Goal: Task Accomplishment & Management: Manage account settings

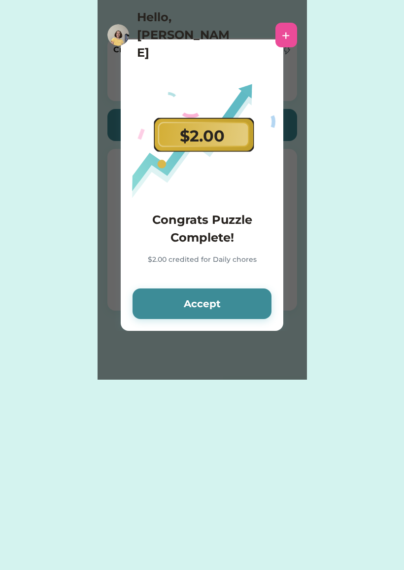
click at [229, 314] on button "Accept" at bounding box center [202, 303] width 139 height 31
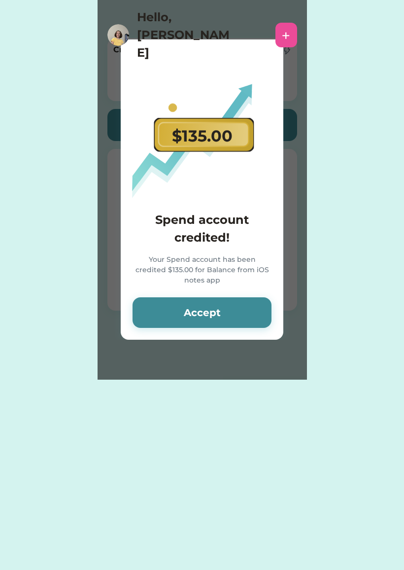
click at [227, 304] on button "Accept" at bounding box center [202, 312] width 139 height 31
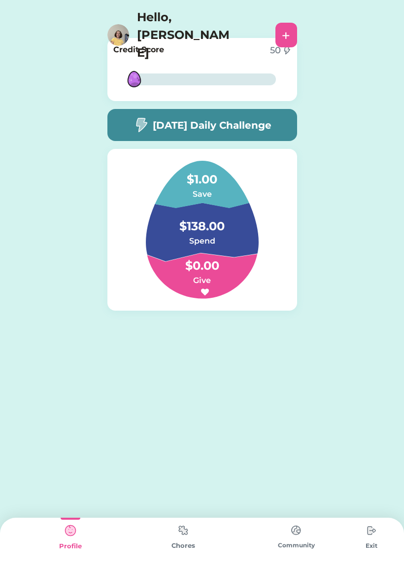
click at [368, 534] on img at bounding box center [372, 531] width 20 height 20
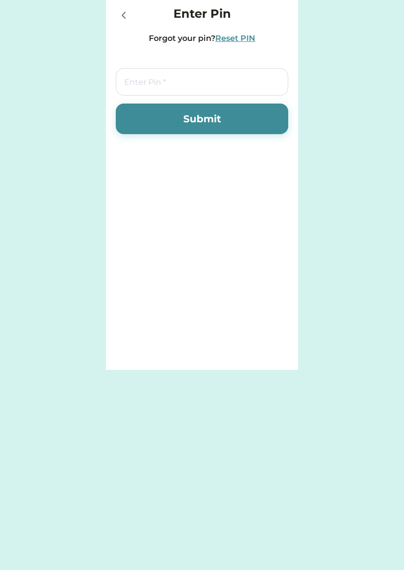
click at [118, 6] on div at bounding box center [126, 15] width 20 height 20
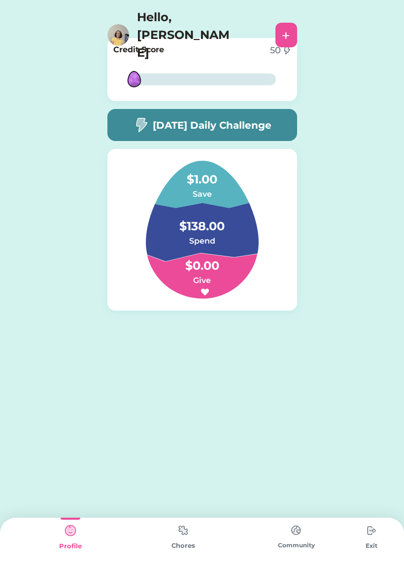
click at [122, 24] on img at bounding box center [118, 35] width 22 height 22
click at [182, 534] on img at bounding box center [184, 530] width 20 height 19
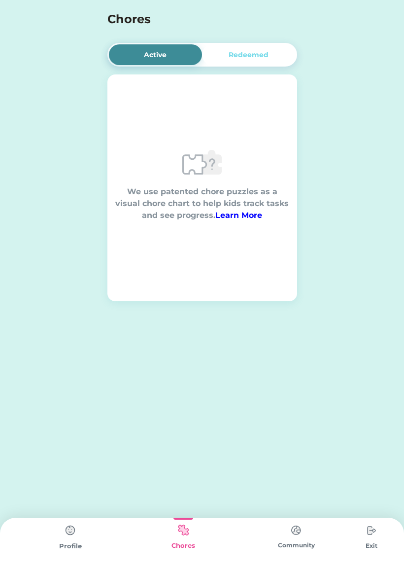
click at [298, 539] on img at bounding box center [296, 530] width 20 height 19
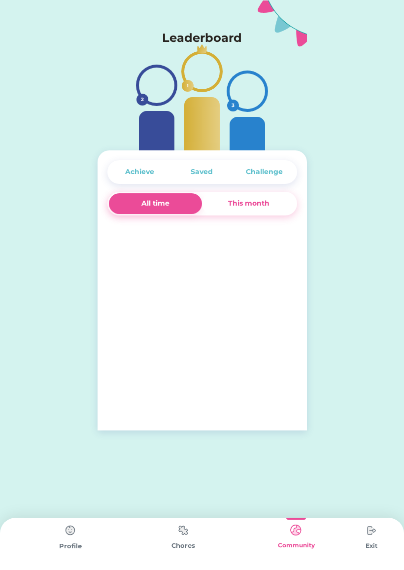
click at [69, 546] on div "Profile" at bounding box center [70, 546] width 113 height 10
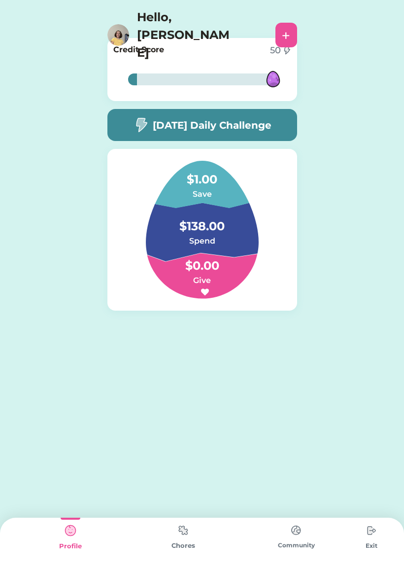
click at [184, 540] on img at bounding box center [184, 530] width 20 height 19
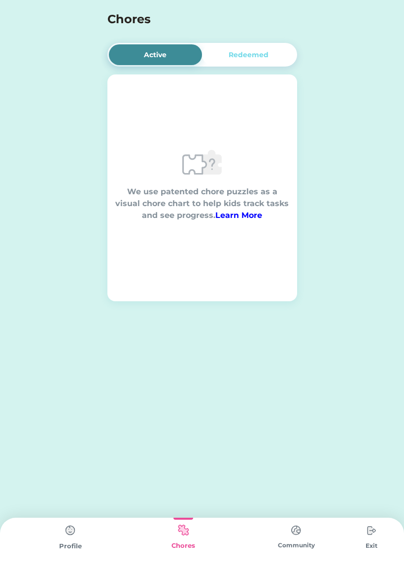
click at [73, 537] on img at bounding box center [71, 531] width 20 height 20
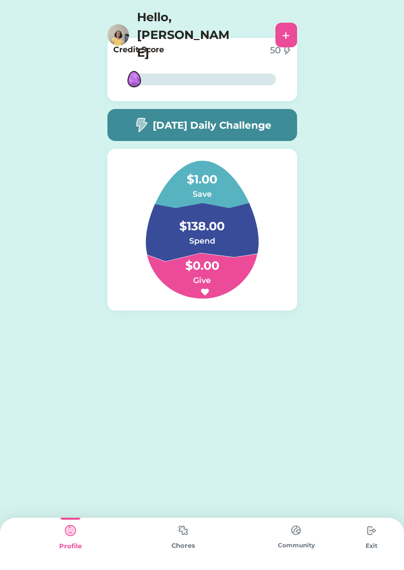
click at [206, 227] on h4 "$138.00" at bounding box center [202, 222] width 99 height 28
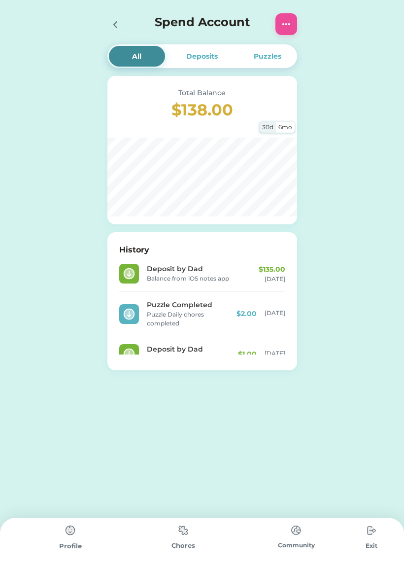
click at [288, 24] on img at bounding box center [287, 24] width 12 height 12
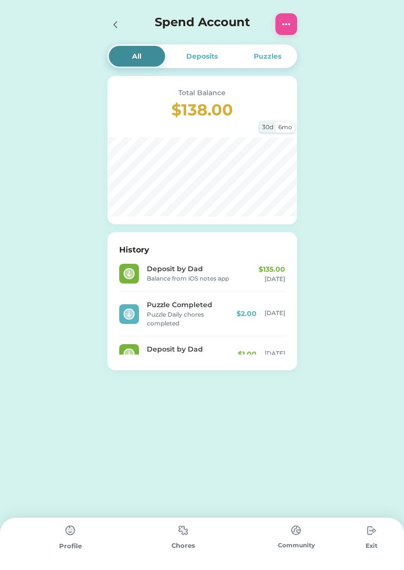
click at [123, 54] on div "All" at bounding box center [137, 56] width 56 height 21
click at [120, 25] on icon at bounding box center [115, 25] width 12 height 12
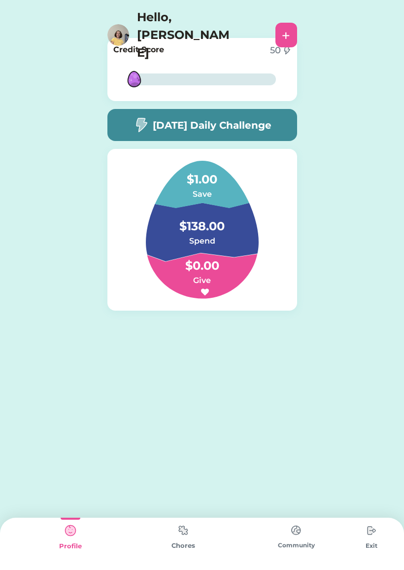
click at [214, 231] on h4 "$138.00" at bounding box center [202, 222] width 99 height 28
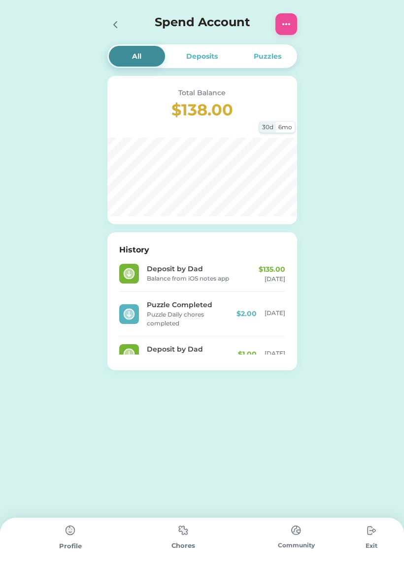
click at [285, 22] on img at bounding box center [287, 24] width 12 height 12
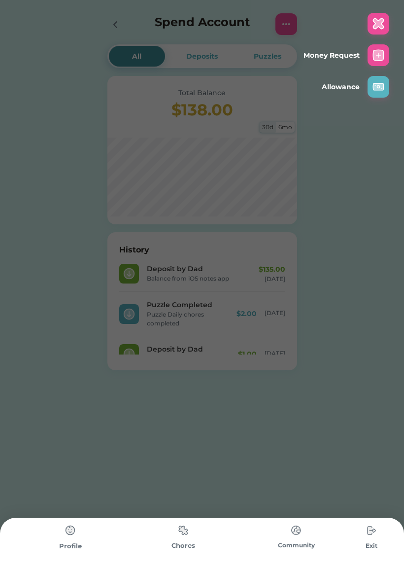
click at [376, 54] on img at bounding box center [379, 55] width 12 height 12
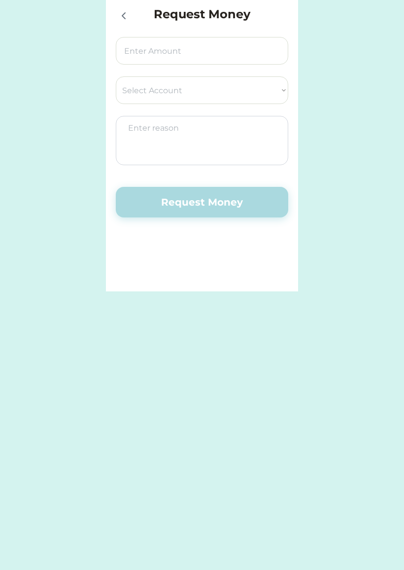
select select ""PLACEHOLDER_1427118222253""
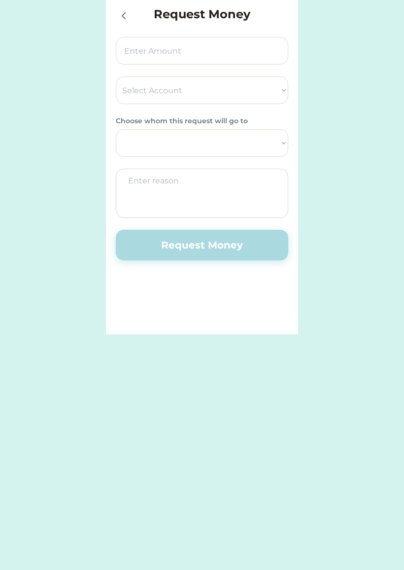
select select ""1348695171700984260__LOOKUP__1729468841270x419076219251977040""
click at [277, 81] on select "Select Account City & County Credit Union Save Give Spend" at bounding box center [202, 90] width 173 height 28
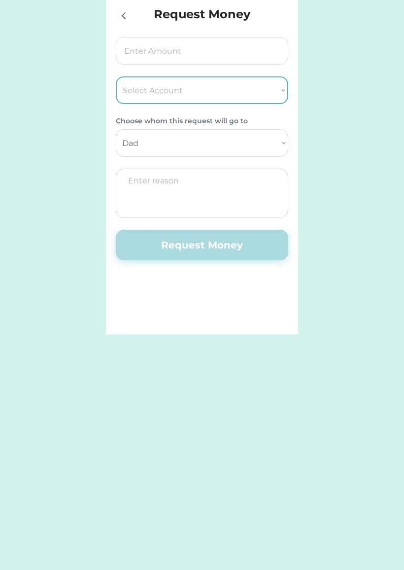
click at [281, 147] on select "Dad" at bounding box center [202, 143] width 173 height 28
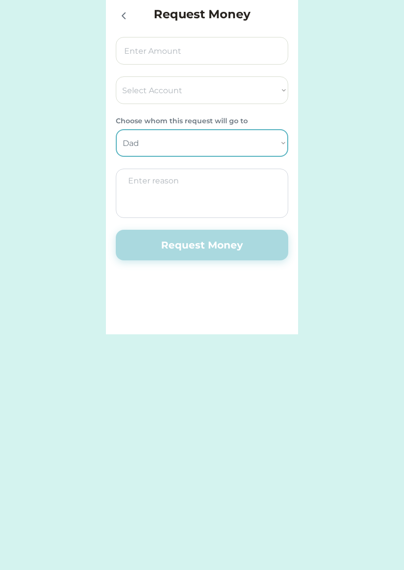
click at [120, 19] on icon at bounding box center [124, 16] width 12 height 12
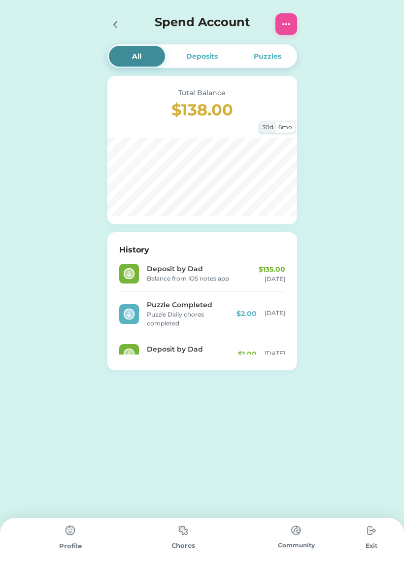
click at [204, 55] on div "Deposits" at bounding box center [202, 56] width 32 height 10
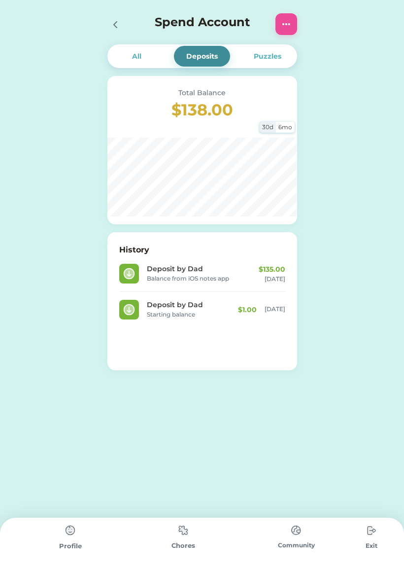
click at [272, 58] on div "Puzzles" at bounding box center [268, 56] width 28 height 10
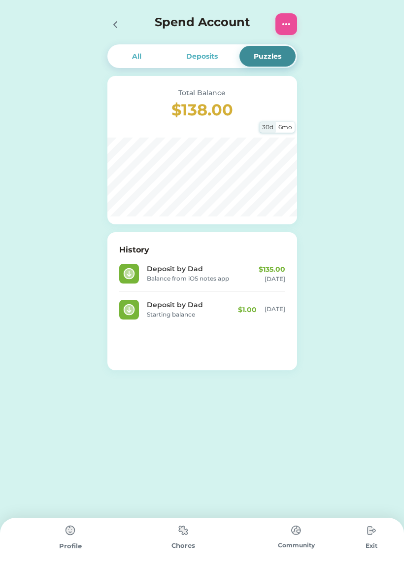
click at [105, 30] on div "Spend Account" at bounding box center [203, 24] width 210 height 32
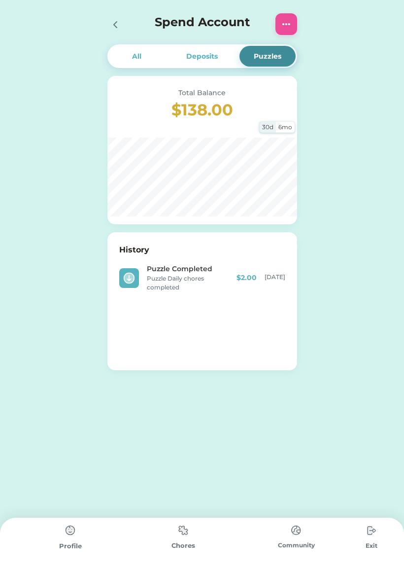
click at [68, 528] on img at bounding box center [71, 531] width 20 height 20
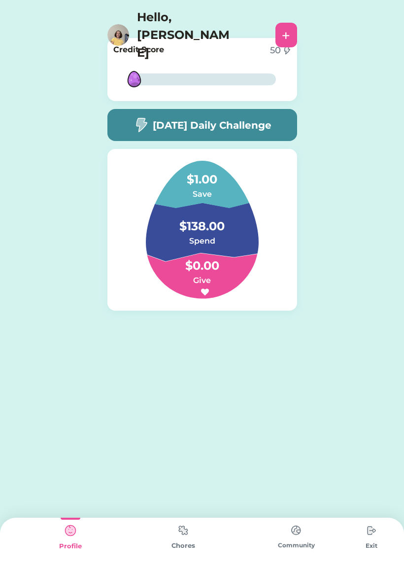
click at [69, 547] on div "Profile" at bounding box center [70, 546] width 113 height 10
click at [183, 538] on img at bounding box center [184, 530] width 20 height 19
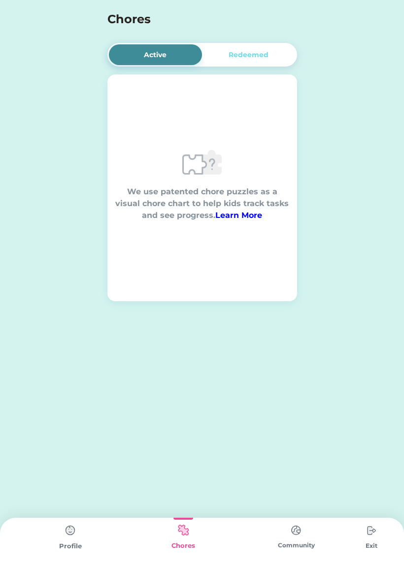
click at [260, 50] on div "Redeemed" at bounding box center [249, 55] width 40 height 10
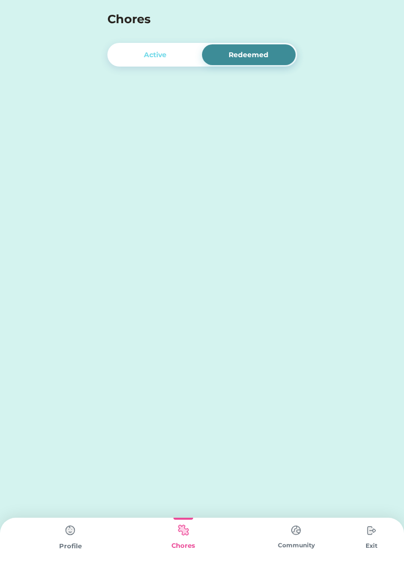
click at [73, 536] on img at bounding box center [71, 531] width 20 height 20
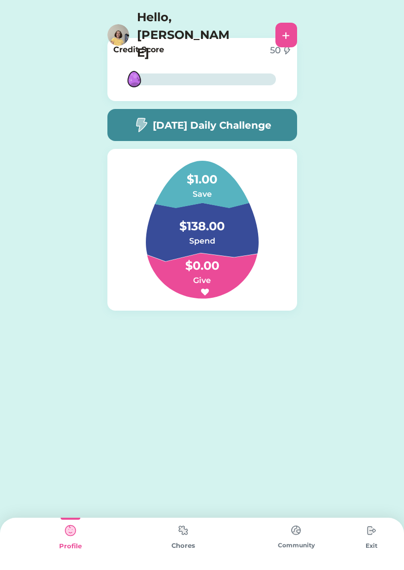
click at [260, 112] on div "[DATE] Daily Challenge" at bounding box center [202, 125] width 190 height 32
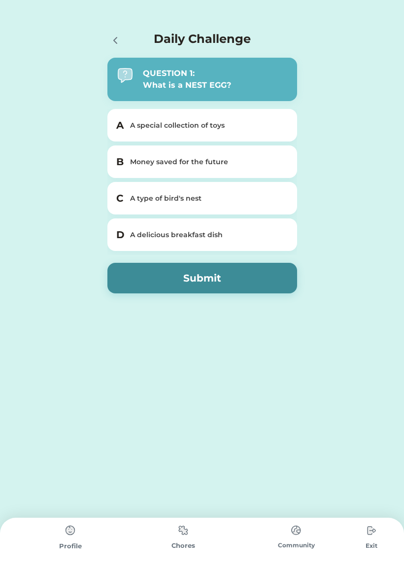
click at [70, 533] on img at bounding box center [71, 531] width 20 height 20
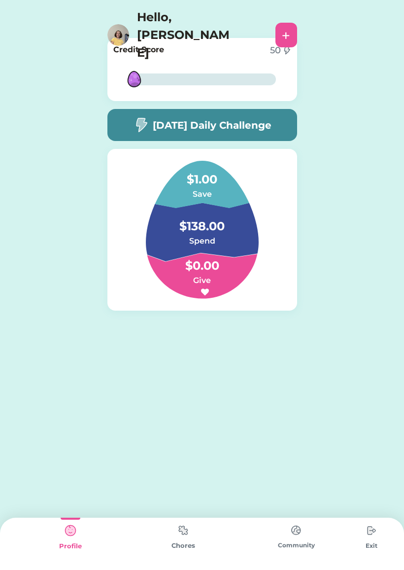
click at [171, 18] on h4 "Hello, [PERSON_NAME]" at bounding box center [186, 34] width 99 height 53
click at [214, 66] on div "6% 6%" at bounding box center [202, 79] width 148 height 32
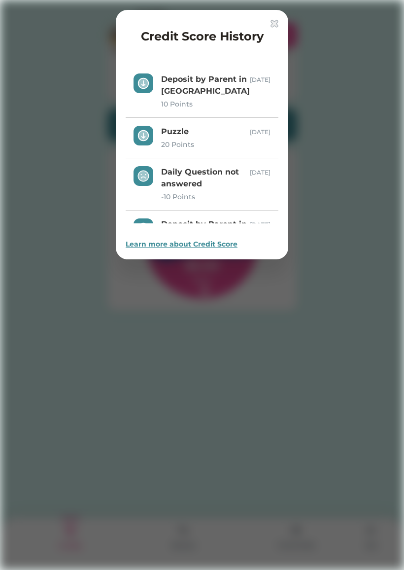
click at [274, 20] on img at bounding box center [275, 24] width 8 height 8
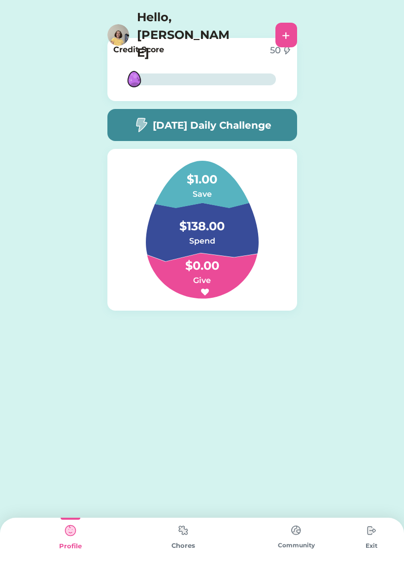
click at [210, 287] on h6 at bounding box center [202, 292] width 99 height 12
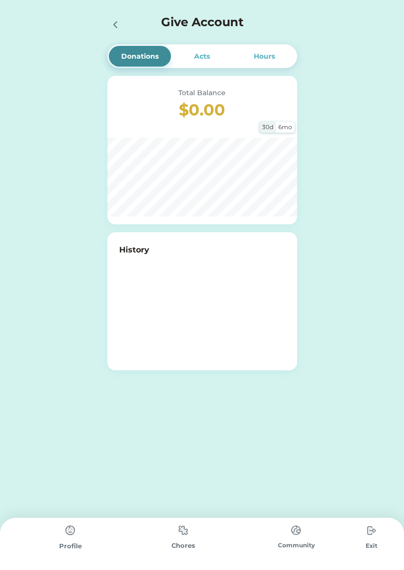
click at [117, 29] on icon at bounding box center [115, 25] width 12 height 12
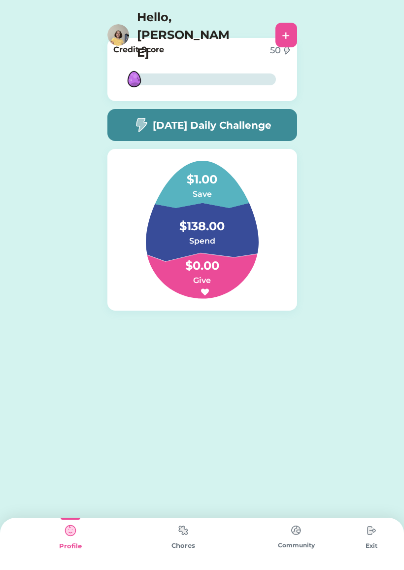
click at [227, 230] on h4 "$138.00" at bounding box center [202, 222] width 99 height 28
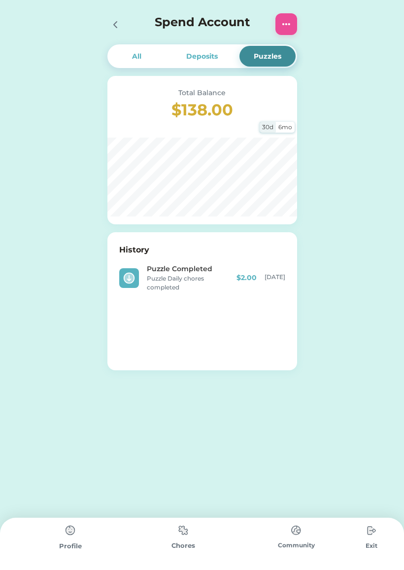
click at [151, 55] on div "All" at bounding box center [137, 56] width 56 height 21
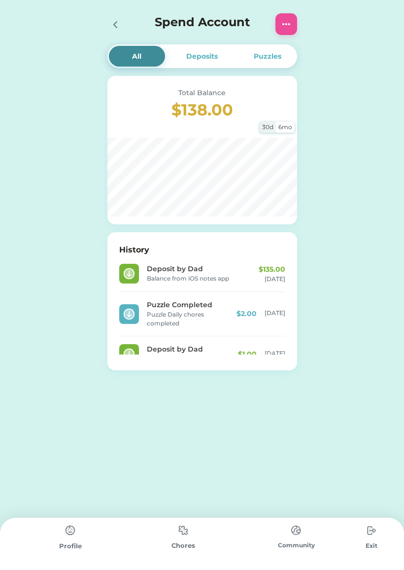
click at [283, 26] on img at bounding box center [287, 24] width 12 height 12
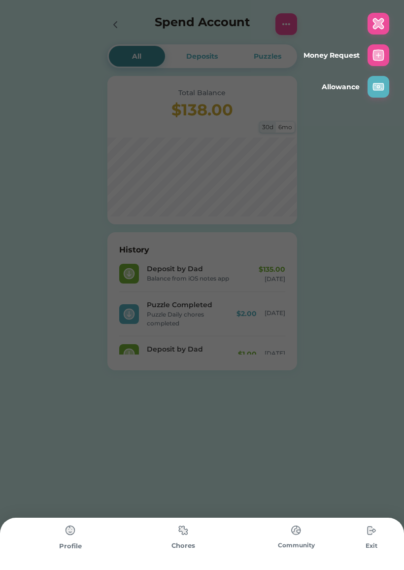
click at [374, 91] on img at bounding box center [379, 87] width 12 height 12
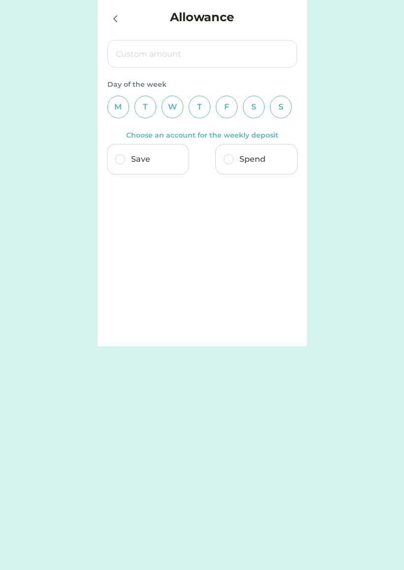
click at [114, 21] on icon at bounding box center [115, 19] width 12 height 12
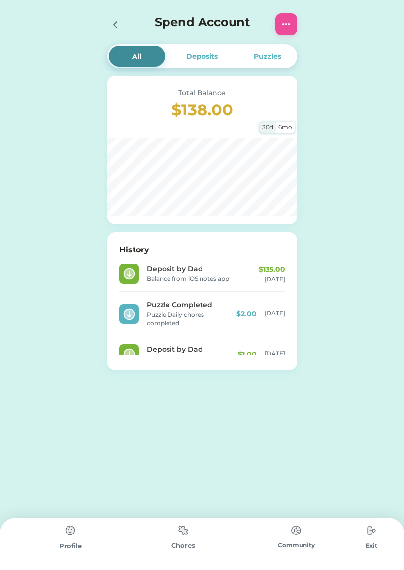
click at [299, 537] on img at bounding box center [296, 530] width 20 height 19
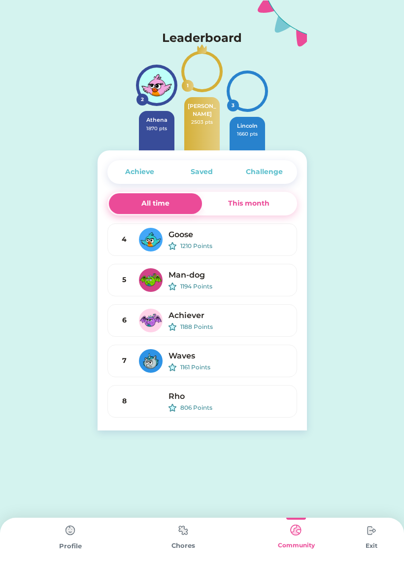
click at [182, 527] on img at bounding box center [184, 530] width 20 height 19
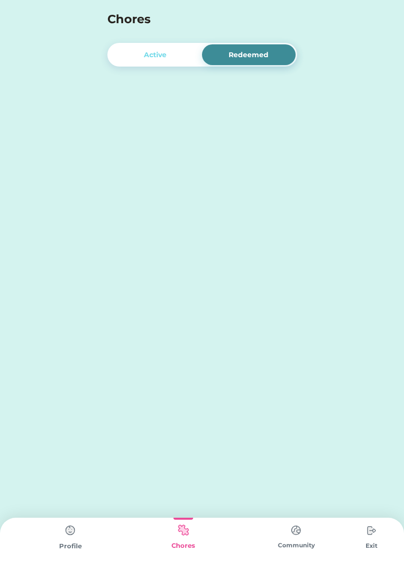
click at [61, 535] on img at bounding box center [71, 531] width 20 height 20
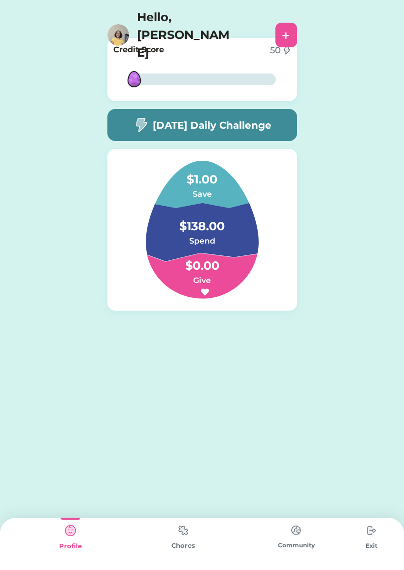
click at [106, 27] on div "Hello, [PERSON_NAME] +" at bounding box center [203, 34] width 210 height 53
click at [122, 24] on img at bounding box center [118, 35] width 22 height 22
click at [183, 537] on img at bounding box center [184, 530] width 20 height 19
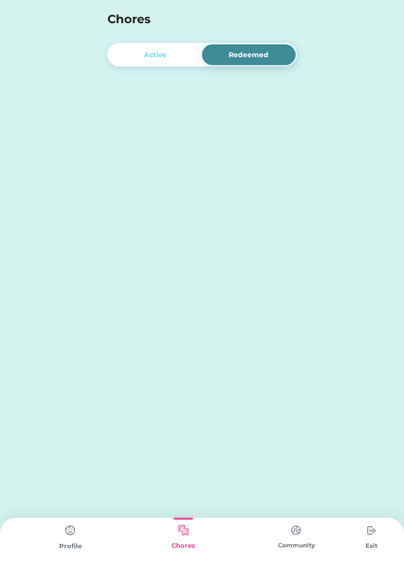
click at [296, 534] on img at bounding box center [296, 530] width 20 height 19
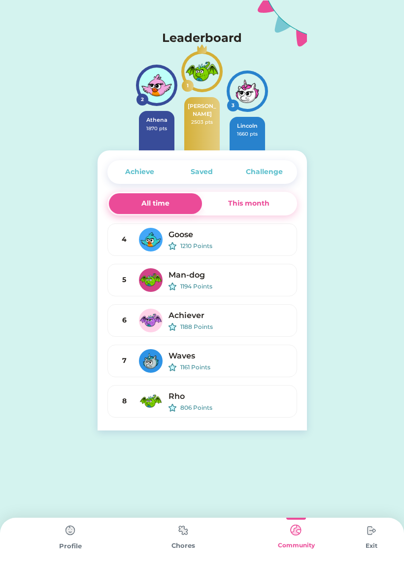
click at [56, 536] on div "Profile" at bounding box center [70, 544] width 113 height 52
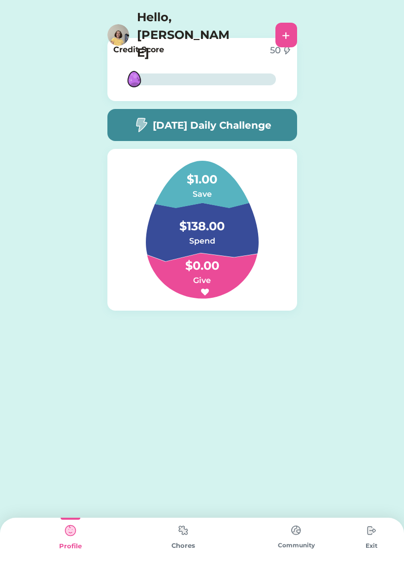
click at [166, 6] on div "Hello, [PERSON_NAME] +" at bounding box center [202, 33] width 404 height 66
click at [162, 19] on h4 "Hello, [PERSON_NAME]" at bounding box center [186, 34] width 99 height 53
click at [115, 24] on img at bounding box center [118, 35] width 22 height 22
click at [286, 28] on div "+" at bounding box center [286, 35] width 8 height 15
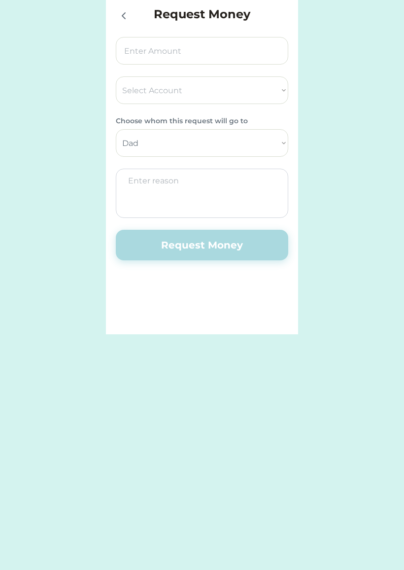
click at [268, 96] on select "Select Account City & County Credit Union Save Give Spend" at bounding box center [202, 90] width 173 height 28
select select ""1348695171700984260__LOOKUP__1729468952168x173963323758491650""
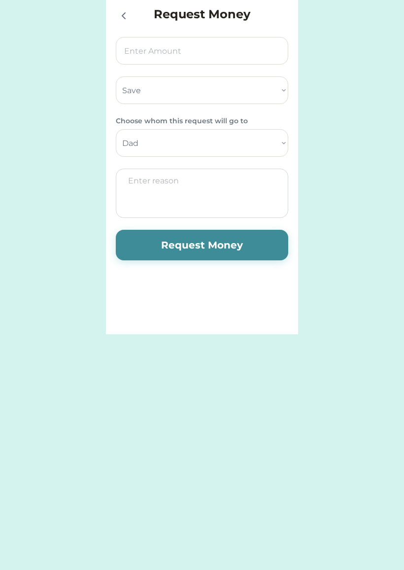
click at [128, 11] on icon at bounding box center [124, 16] width 12 height 12
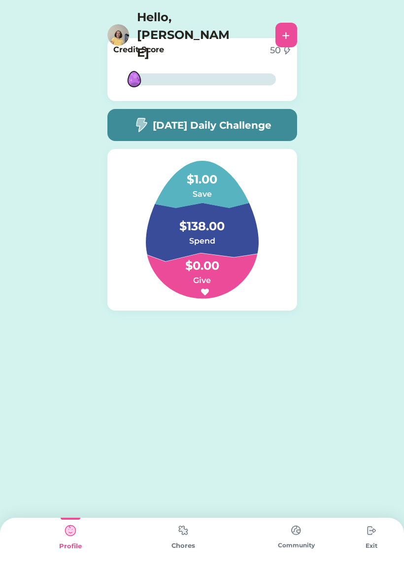
click at [277, 26] on div "+" at bounding box center [287, 35] width 22 height 25
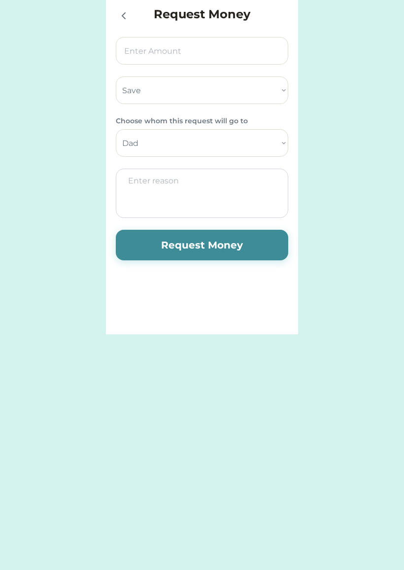
click at [198, 85] on select "Select Account City & County Credit Union Save Give Spend" at bounding box center [202, 90] width 173 height 28
click at [128, 17] on icon at bounding box center [124, 16] width 12 height 12
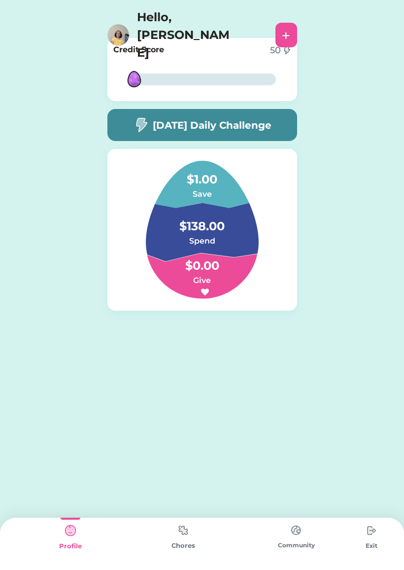
click at [210, 183] on h4 "$1.00" at bounding box center [202, 175] width 99 height 28
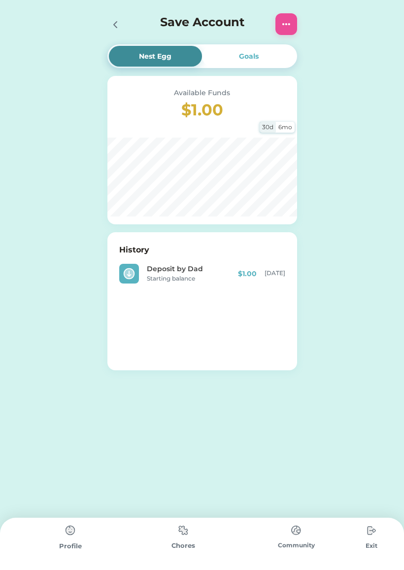
click at [283, 25] on img at bounding box center [287, 24] width 12 height 12
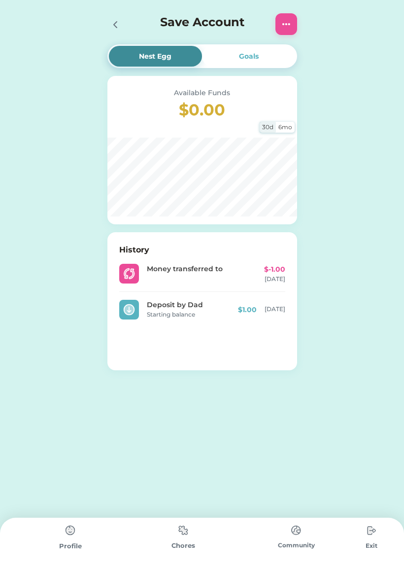
click at [68, 538] on img at bounding box center [71, 531] width 20 height 20
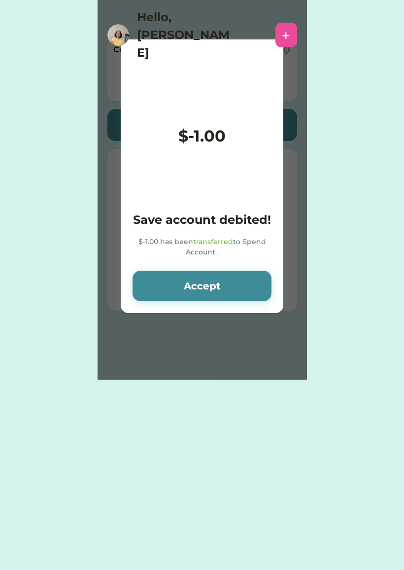
click at [75, 537] on div "Request Money Select Account City & County Credit Union Save Give Spend Choose …" at bounding box center [202, 285] width 404 height 570
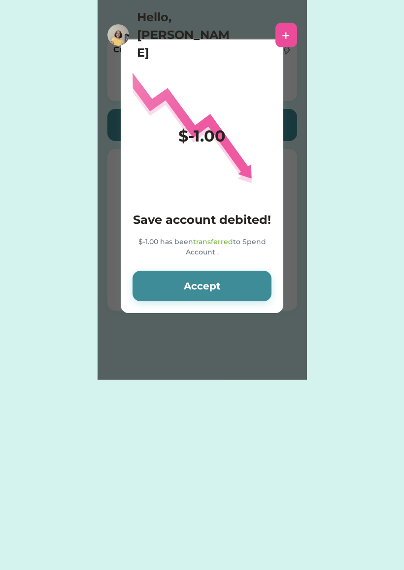
click at [225, 282] on button "Accept" at bounding box center [202, 286] width 139 height 31
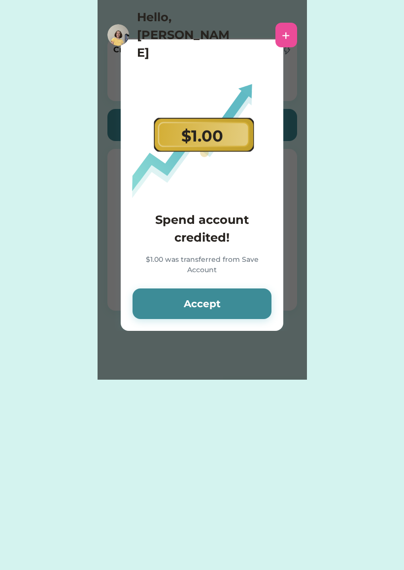
click at [215, 308] on button "Accept" at bounding box center [202, 303] width 139 height 31
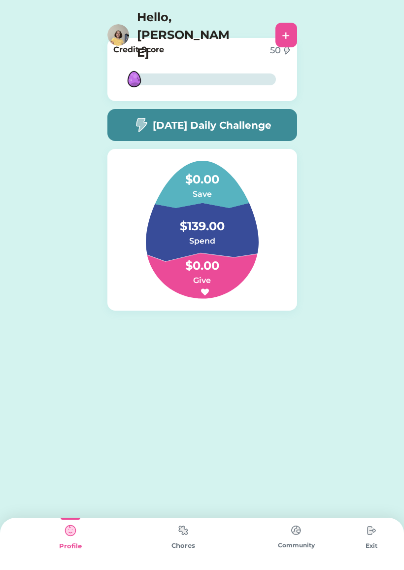
click at [191, 532] on img at bounding box center [184, 530] width 20 height 19
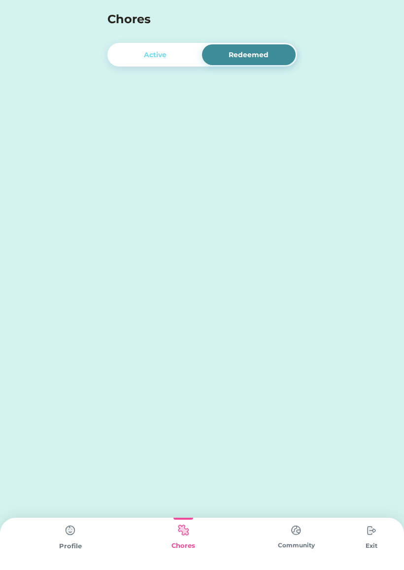
click at [87, 528] on div "Profile" at bounding box center [70, 544] width 113 height 52
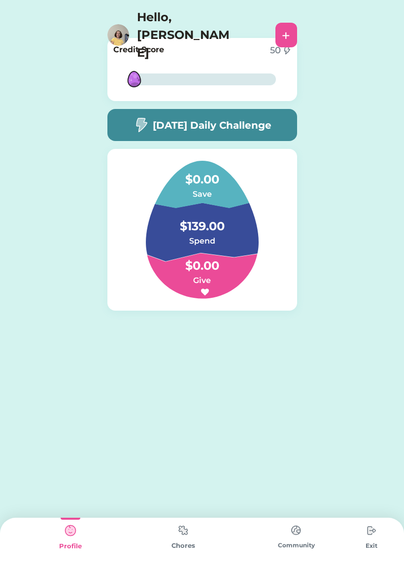
click at [181, 538] on img at bounding box center [184, 530] width 20 height 19
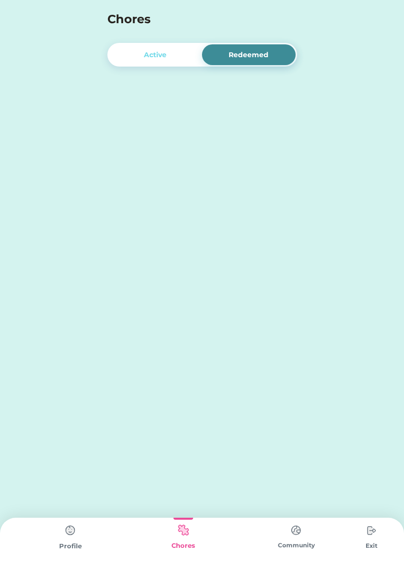
click at [54, 540] on div "Profile" at bounding box center [70, 544] width 113 height 52
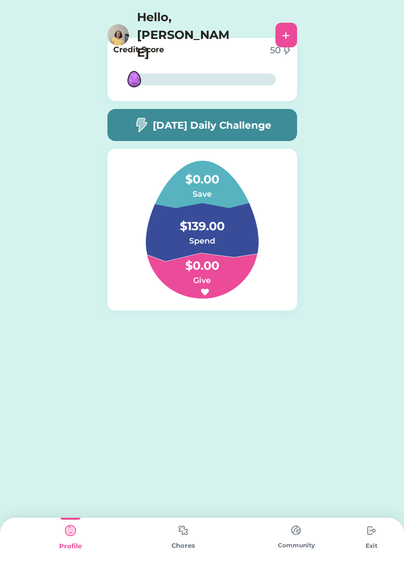
click at [177, 546] on div "Chores" at bounding box center [183, 546] width 113 height 10
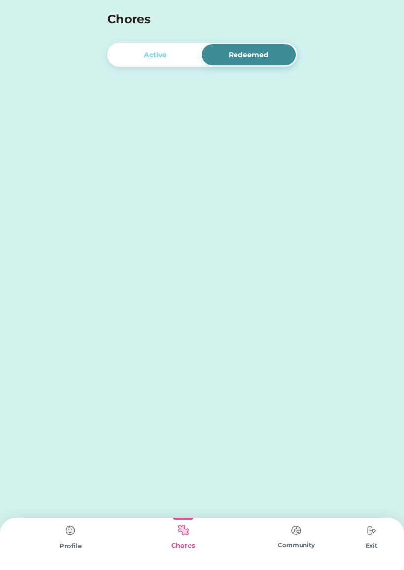
click at [167, 61] on div "Active" at bounding box center [156, 54] width 94 height 21
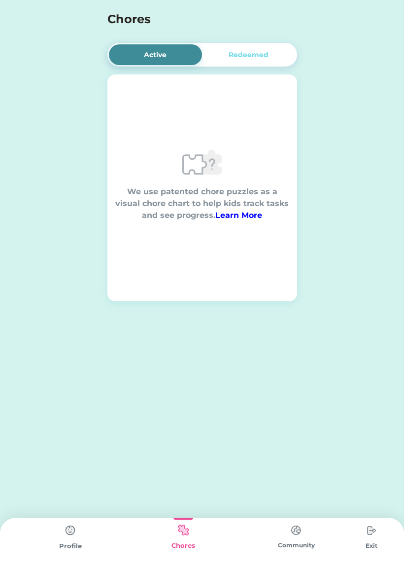
click at [271, 51] on div "Redeemed" at bounding box center [249, 54] width 94 height 21
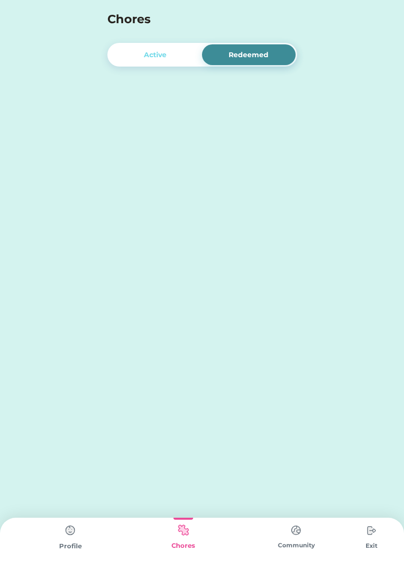
click at [78, 537] on img at bounding box center [71, 531] width 20 height 20
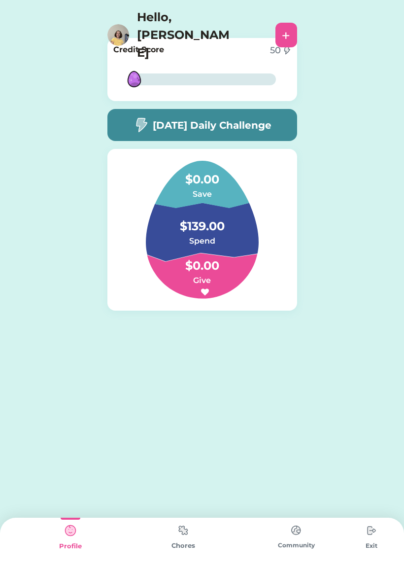
click at [283, 537] on div "Community" at bounding box center [296, 544] width 113 height 52
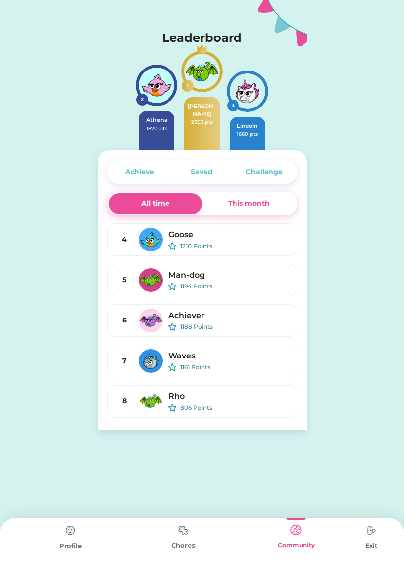
click at [78, 534] on img at bounding box center [71, 531] width 20 height 20
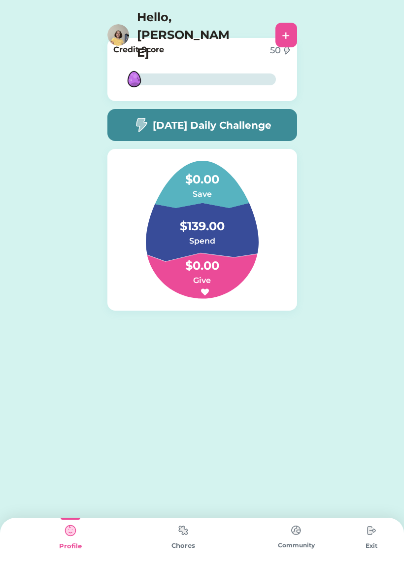
click at [219, 242] on h6 "Spend" at bounding box center [202, 241] width 99 height 12
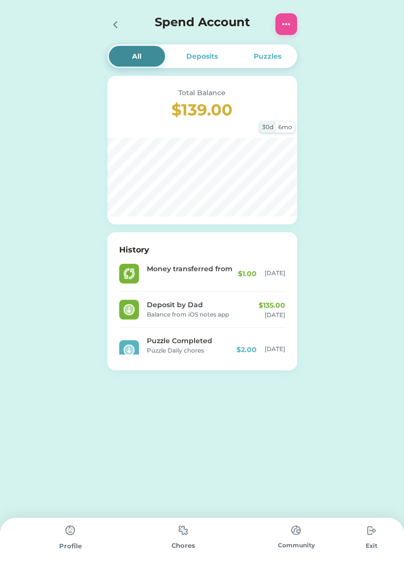
click at [116, 29] on icon at bounding box center [115, 25] width 12 height 12
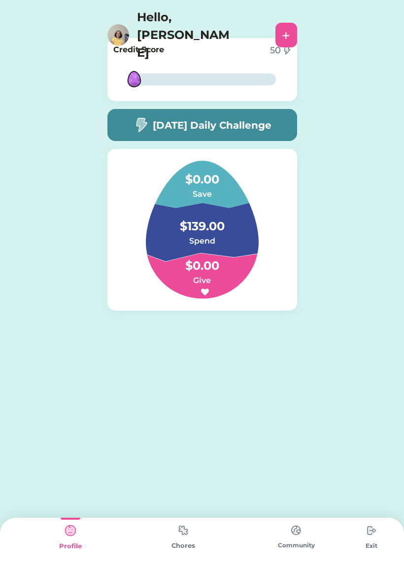
click at [290, 28] on div "+" at bounding box center [286, 35] width 8 height 15
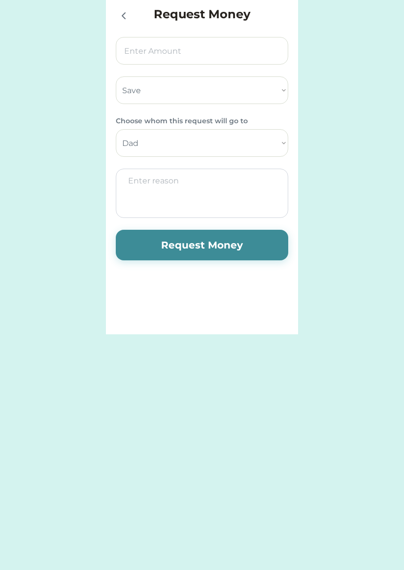
click at [265, 146] on select "Dad" at bounding box center [202, 143] width 173 height 28
click at [256, 92] on select "Select Account City & County Credit Union Save Give Spend" at bounding box center [202, 90] width 173 height 28
click at [266, 103] on select "Select Account City & County Credit Union Save Give Spend" at bounding box center [202, 90] width 173 height 28
click at [272, 90] on select "Select Account City & County Credit Union Save Give Spend" at bounding box center [202, 90] width 173 height 28
click at [120, 102] on select "Select Account City & County Credit Union Save Give Spend" at bounding box center [202, 90] width 173 height 28
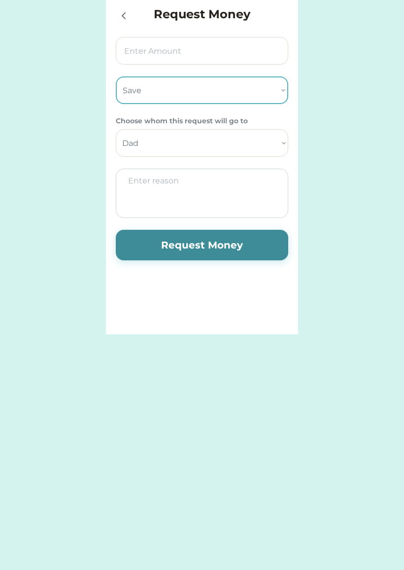
click at [128, 56] on input "input" at bounding box center [202, 51] width 173 height 28
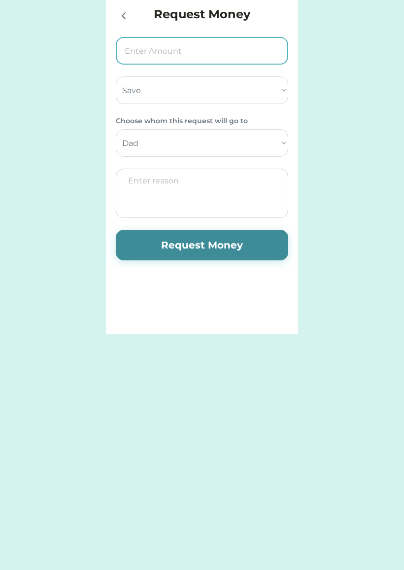
click at [122, 8] on div at bounding box center [123, 15] width 15 height 15
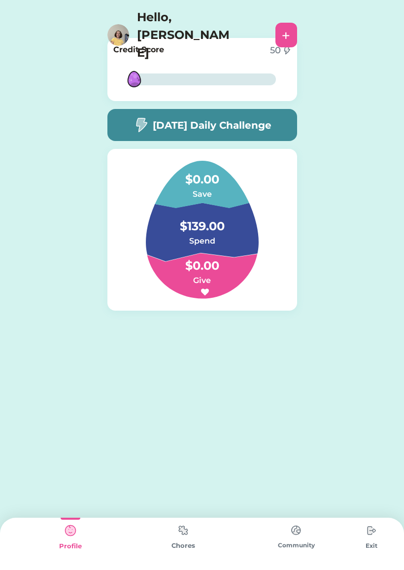
click at [136, 78] on img at bounding box center [134, 79] width 32 height 32
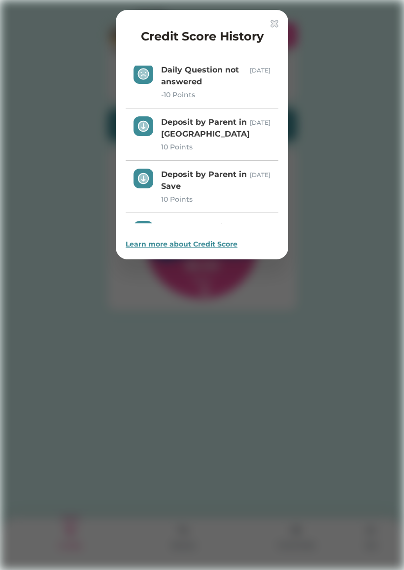
scroll to position [101, 0]
click at [276, 24] on img at bounding box center [275, 24] width 8 height 8
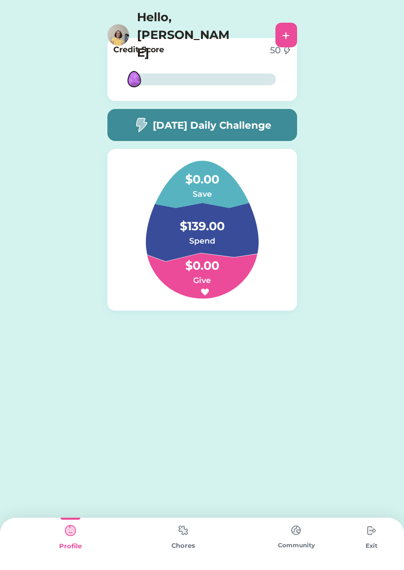
click at [189, 548] on div "Chores" at bounding box center [183, 546] width 113 height 10
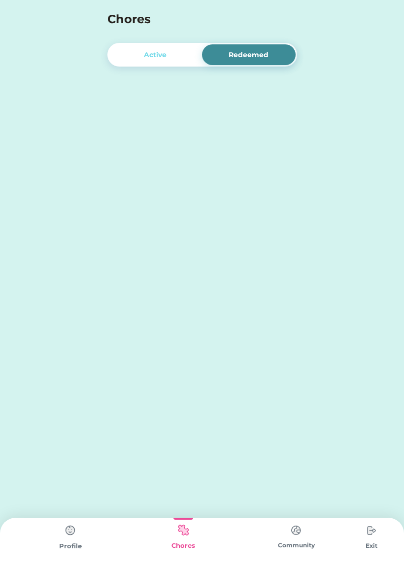
click at [196, 50] on div "Active" at bounding box center [156, 54] width 94 height 21
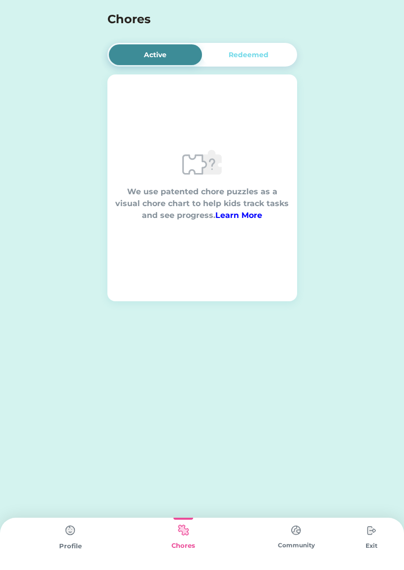
click at [256, 59] on div "Redeemed" at bounding box center [249, 55] width 40 height 10
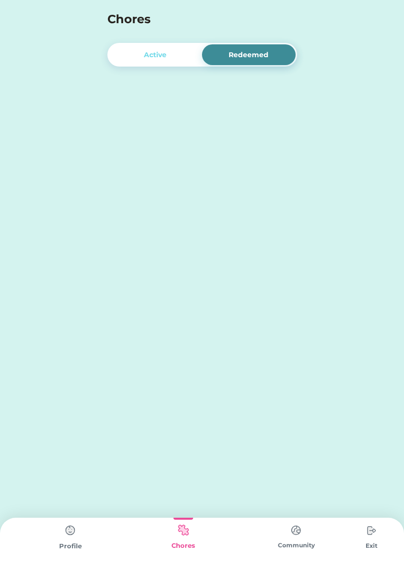
click at [176, 60] on div "Active" at bounding box center [156, 54] width 94 height 21
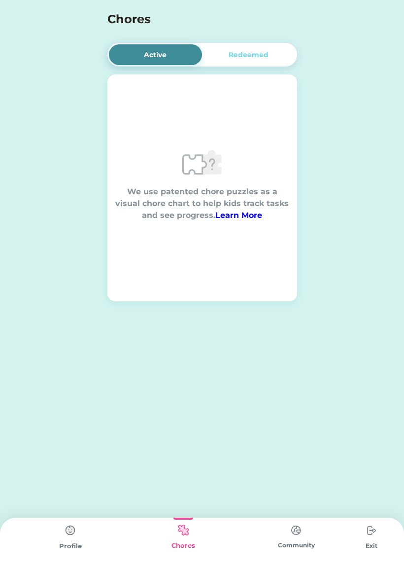
click at [302, 535] on img at bounding box center [296, 530] width 20 height 19
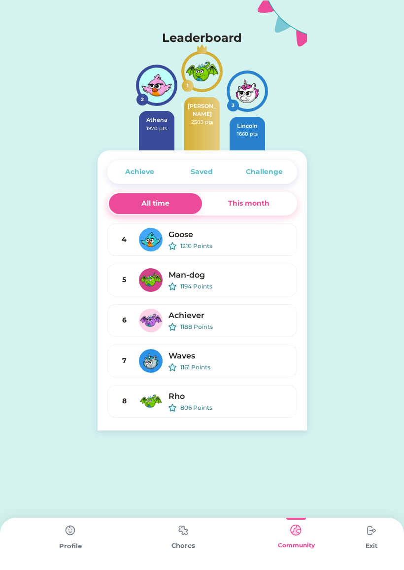
click at [365, 538] on img at bounding box center [372, 531] width 20 height 20
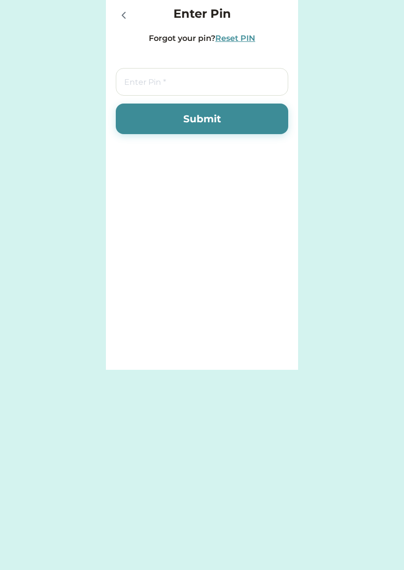
click at [116, 11] on div at bounding box center [123, 14] width 15 height 15
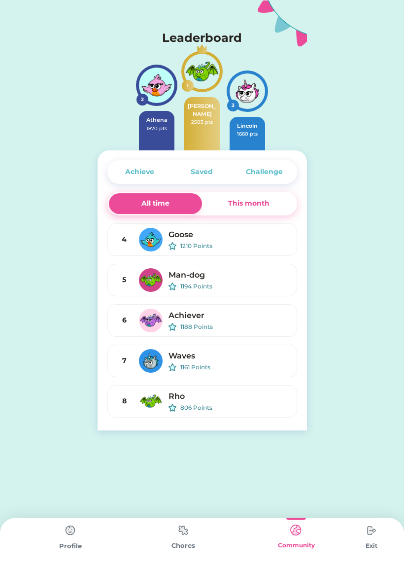
click at [64, 534] on img at bounding box center [71, 531] width 20 height 20
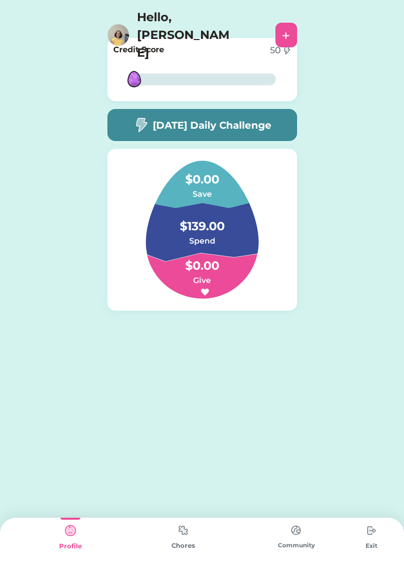
click at [318, 64] on div "Request Money Select Account City & County Credit Union Save Give Spend Choose …" at bounding box center [202, 190] width 404 height 380
click at [127, 11] on div "Hello, [PERSON_NAME]" at bounding box center [188, 34] width 163 height 53
click at [243, 208] on h4 "$139.00" at bounding box center [202, 222] width 99 height 28
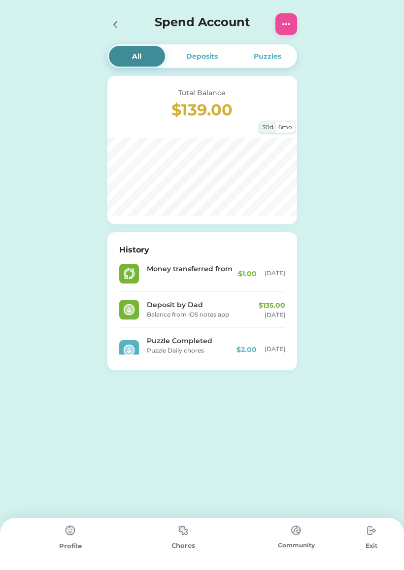
click at [205, 62] on div "Deposits" at bounding box center [202, 56] width 56 height 21
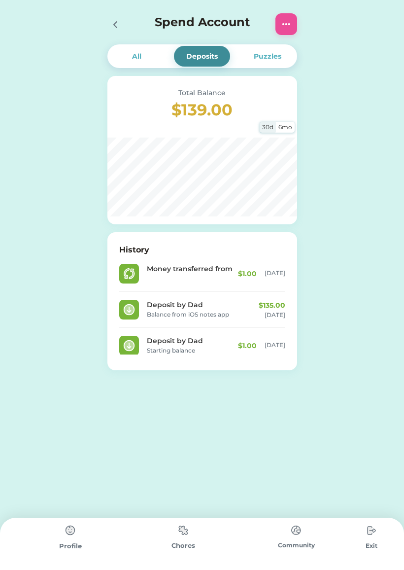
click at [275, 54] on div "Puzzles" at bounding box center [268, 56] width 28 height 10
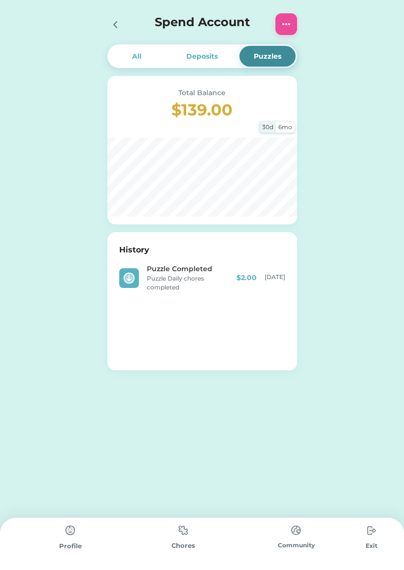
click at [146, 64] on div "All" at bounding box center [137, 56] width 56 height 21
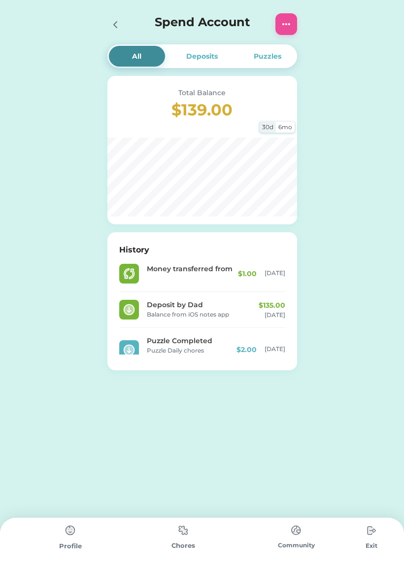
scroll to position [-1, 0]
click at [114, 33] on div at bounding box center [118, 24] width 22 height 22
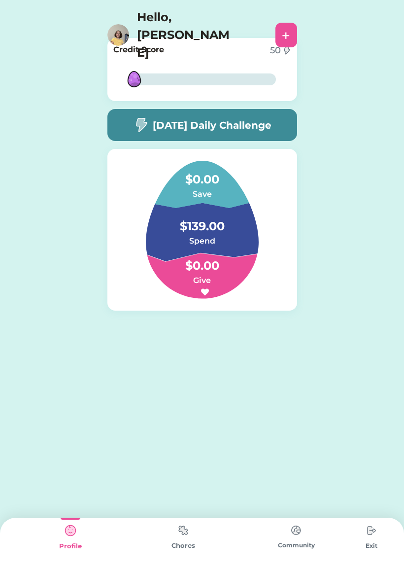
click at [207, 278] on h6 "Give" at bounding box center [202, 281] width 99 height 12
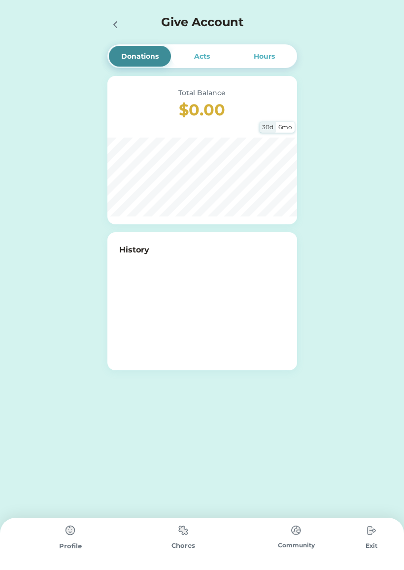
click at [205, 49] on div "Acts" at bounding box center [202, 56] width 62 height 21
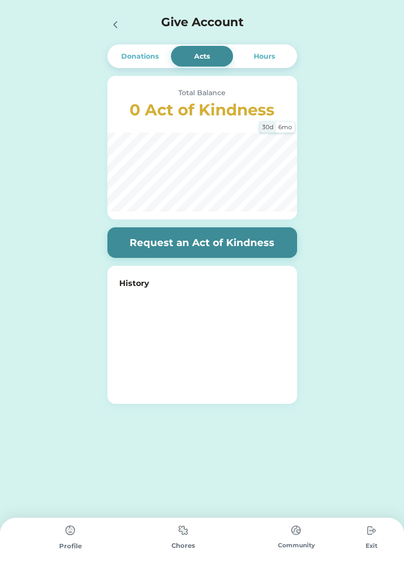
click at [274, 56] on div "Hours" at bounding box center [264, 56] width 21 height 10
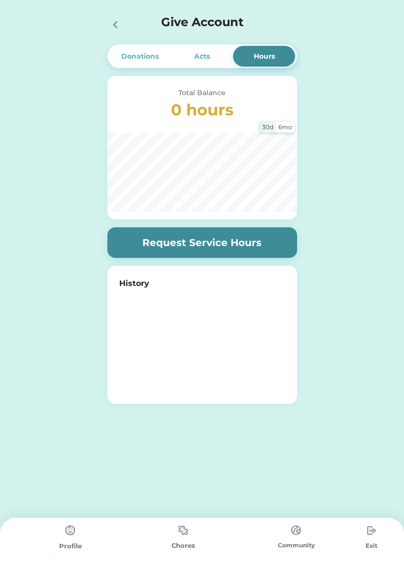
click at [214, 51] on div "Acts" at bounding box center [202, 56] width 62 height 21
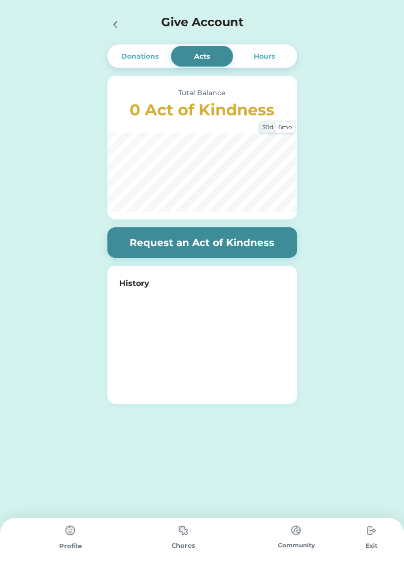
click at [116, 23] on icon at bounding box center [115, 25] width 3 height 6
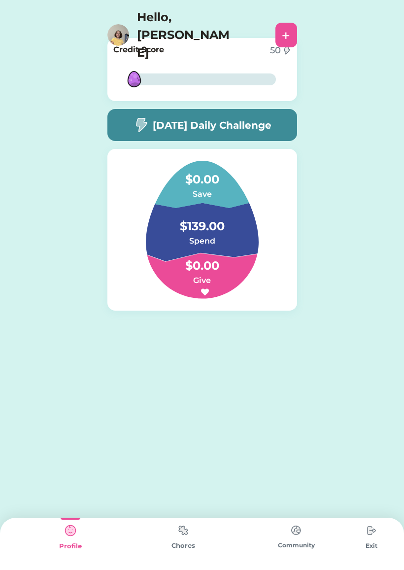
click at [131, 80] on img at bounding box center [134, 79] width 32 height 32
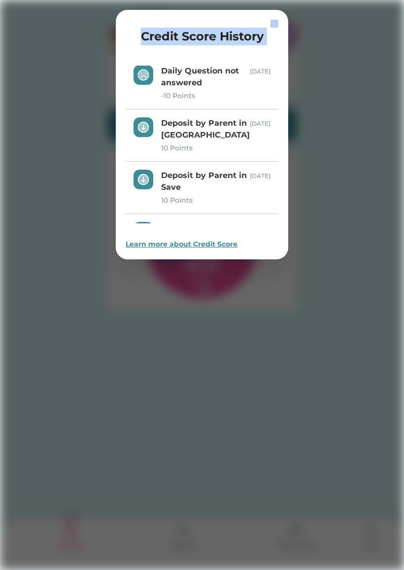
click at [72, 101] on div at bounding box center [202, 285] width 404 height 570
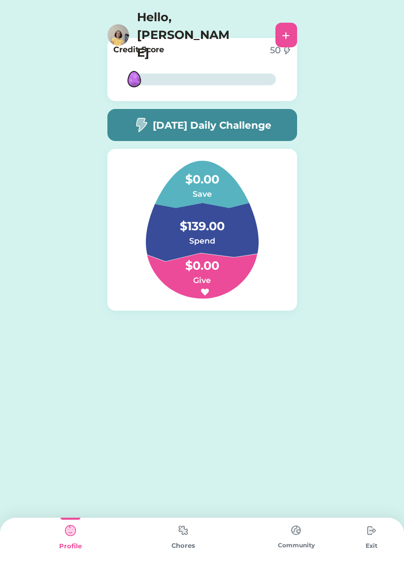
click at [181, 539] on img at bounding box center [184, 530] width 20 height 19
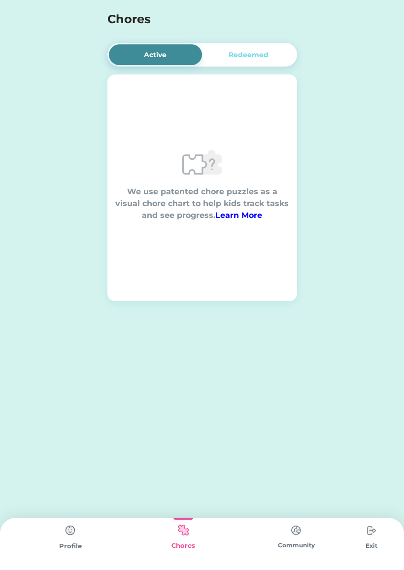
click at [278, 535] on div "Community" at bounding box center [296, 544] width 113 height 52
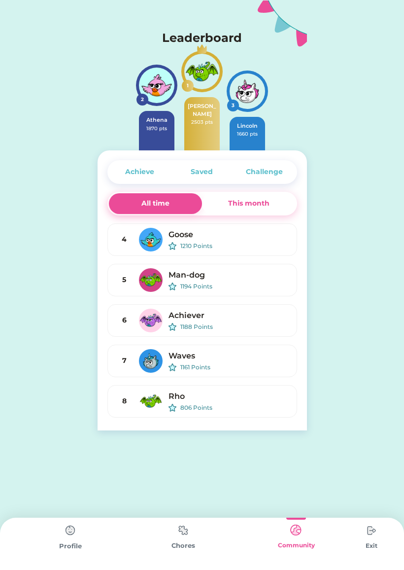
click at [47, 537] on div "Profile" at bounding box center [70, 544] width 113 height 52
